Goal: Task Accomplishment & Management: Manage account settings

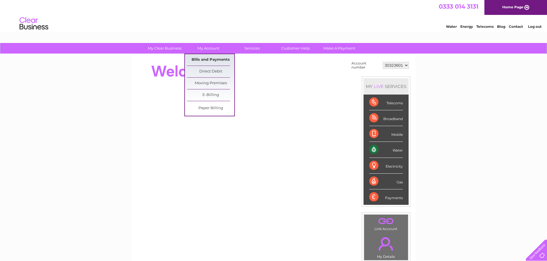
click at [213, 57] on link "Bills and Payments" at bounding box center [210, 59] width 47 height 11
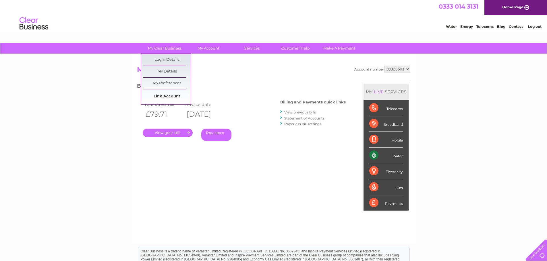
click at [169, 95] on link "Link Account" at bounding box center [166, 96] width 47 height 11
click at [164, 46] on link "My Clear Business" at bounding box center [164, 48] width 47 height 11
